Goal: Navigation & Orientation: Find specific page/section

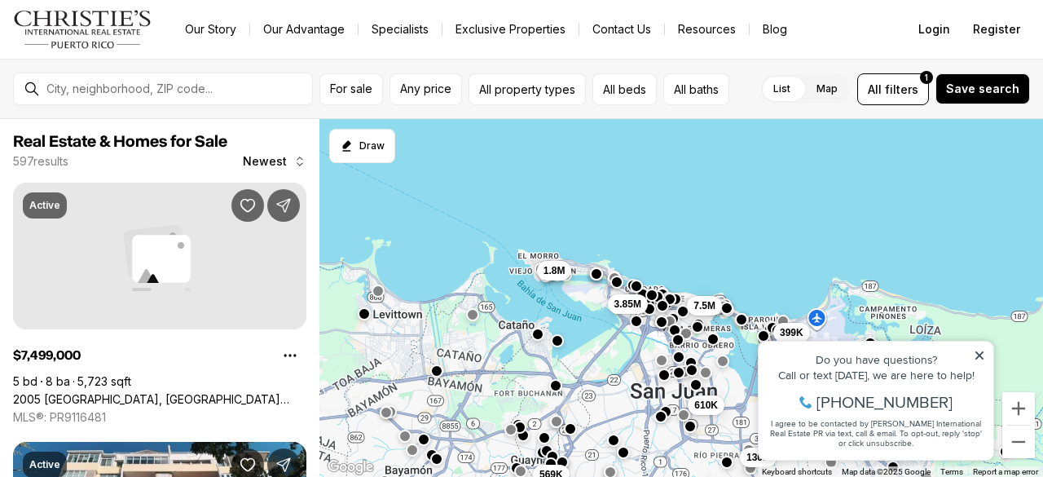
click at [152, 102] on div at bounding box center [163, 89] width 300 height 33
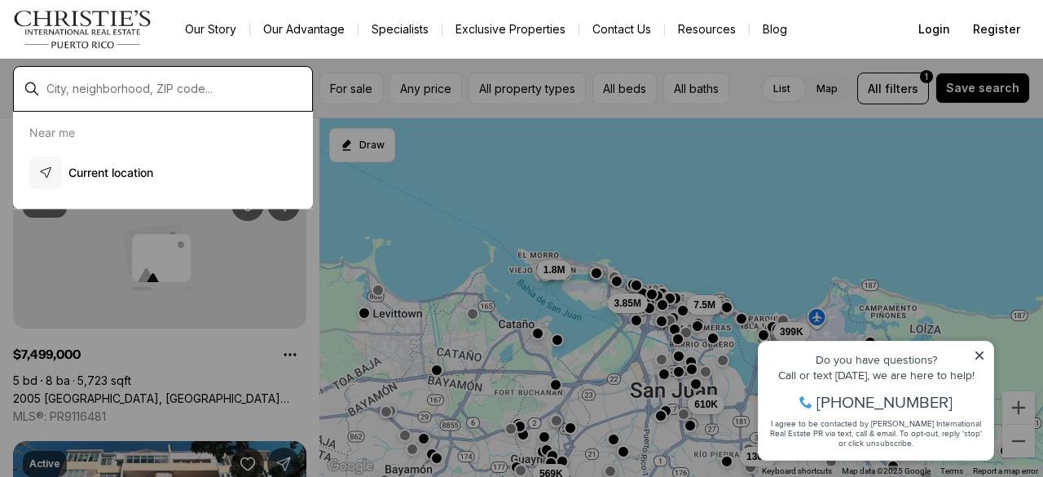
click at [161, 90] on input "text" at bounding box center [175, 88] width 259 height 13
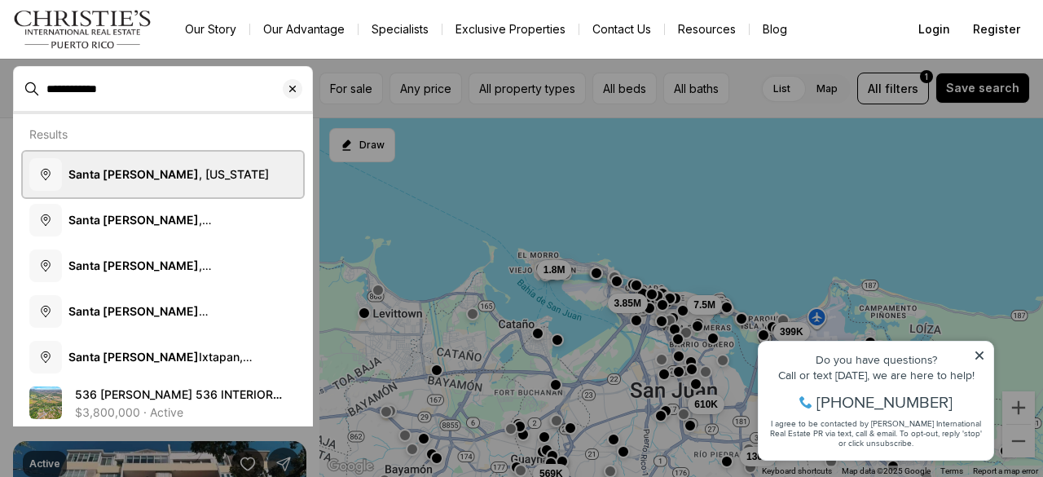
click at [180, 160] on button "[GEOGRAPHIC_DATA][PERSON_NAME] , [US_STATE]" at bounding box center [163, 174] width 280 height 46
type input "**********"
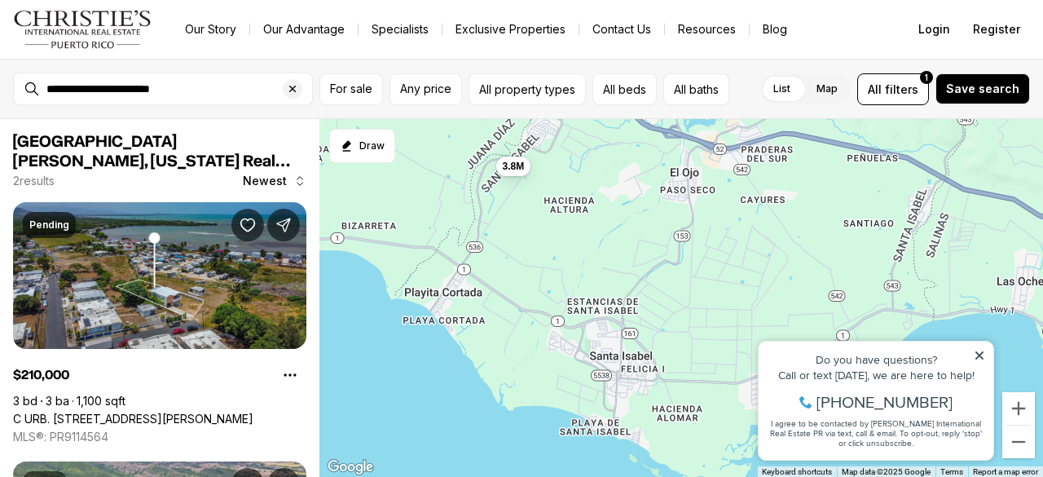
drag, startPoint x: 896, startPoint y: 39, endPoint x: 770, endPoint y: 7, distance: 130.2
click at [770, 7] on nav "Go to: Homepage Our Story Our Advantage Specialists Exclusive Properties Contac…" at bounding box center [521, 29] width 1043 height 59
